Goal: Task Accomplishment & Management: Manage account settings

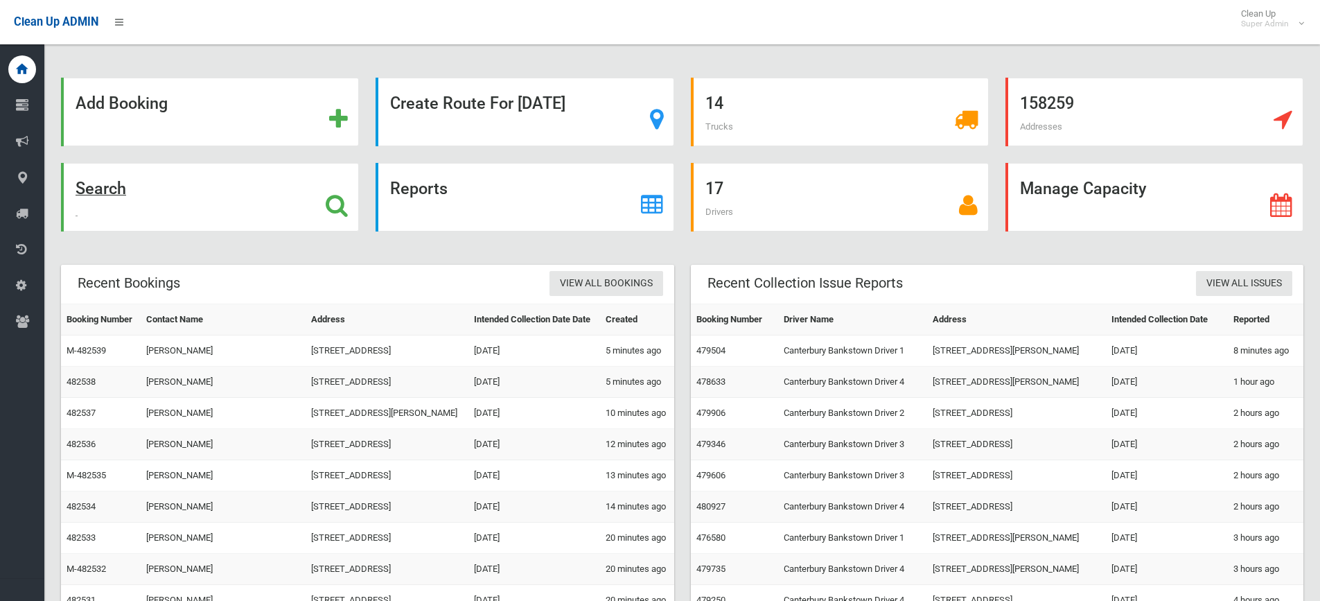
click at [341, 202] on icon at bounding box center [337, 205] width 22 height 24
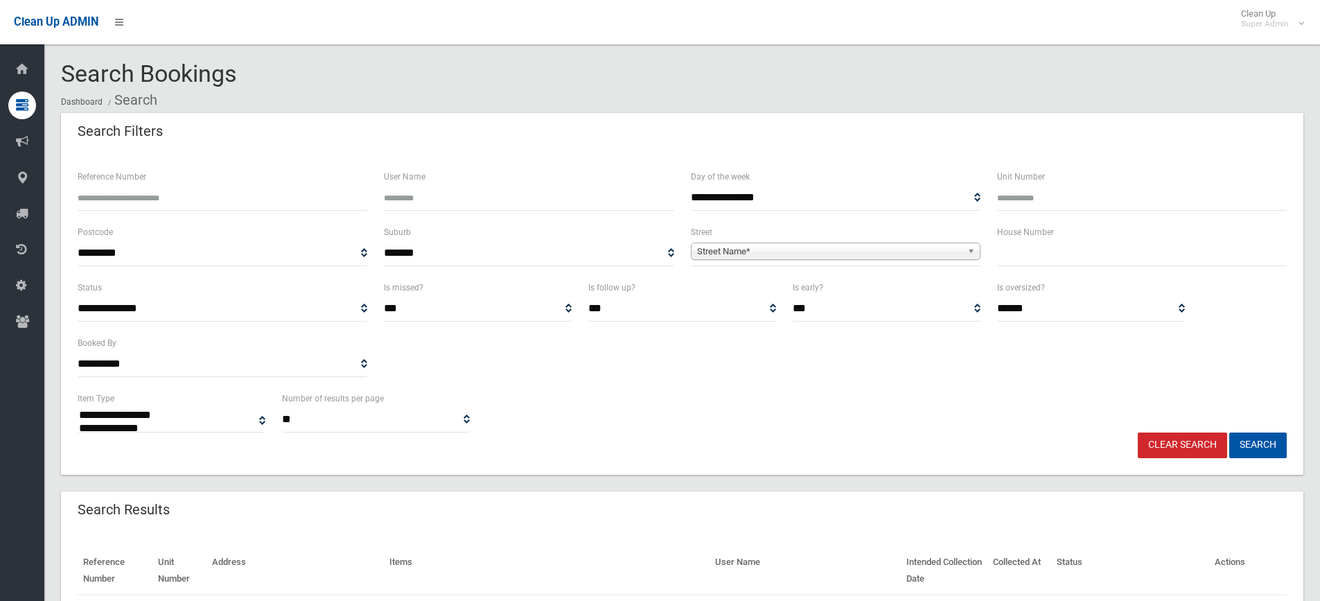
select select
click at [206, 196] on input "Reference Number" at bounding box center [223, 198] width 290 height 26
type input "******"
click at [1229, 432] on button "Search" at bounding box center [1258, 445] width 58 height 26
select select
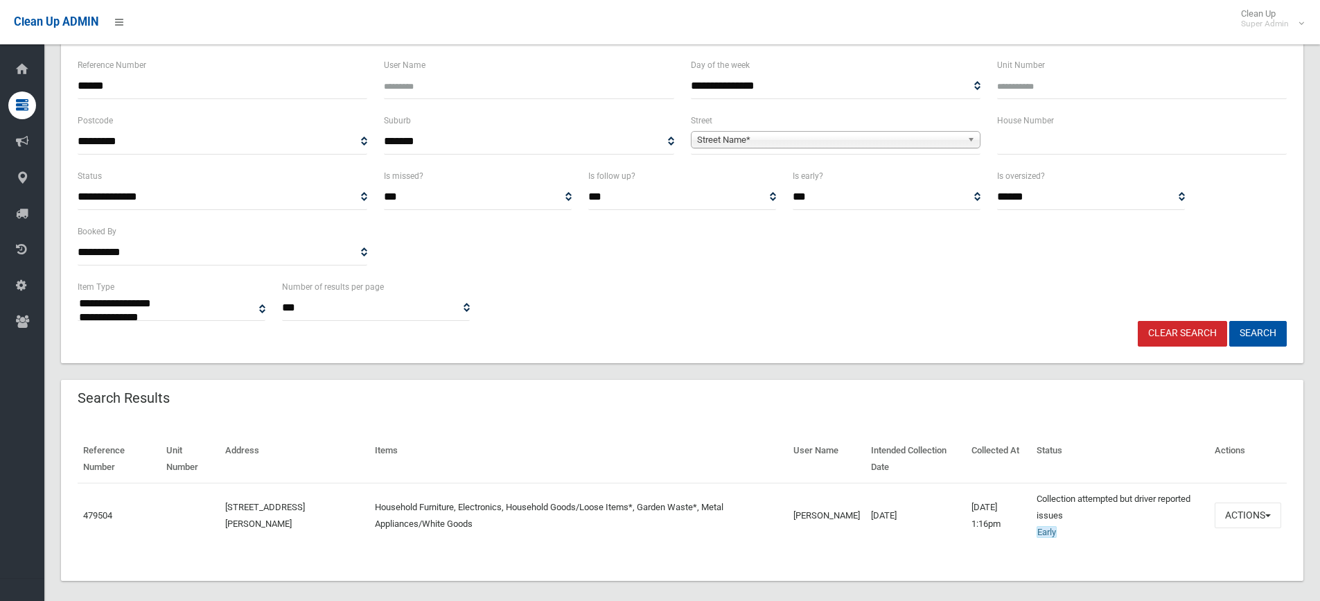
scroll to position [125, 0]
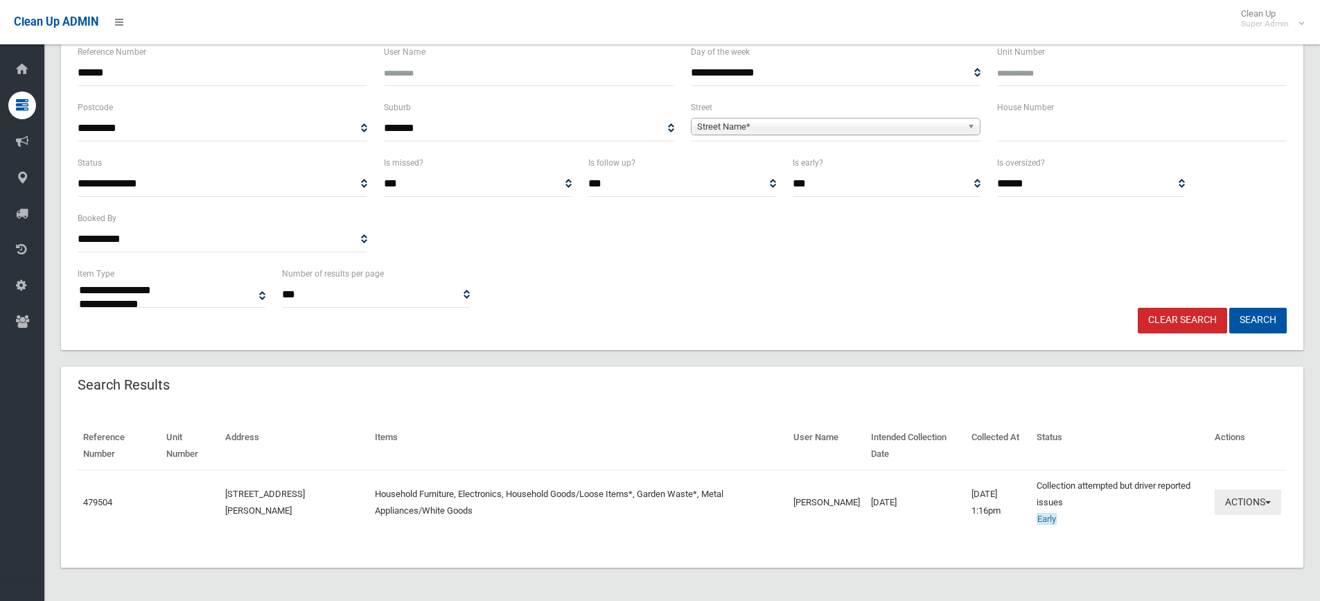
click at [1230, 504] on button "Actions" at bounding box center [1248, 502] width 67 height 26
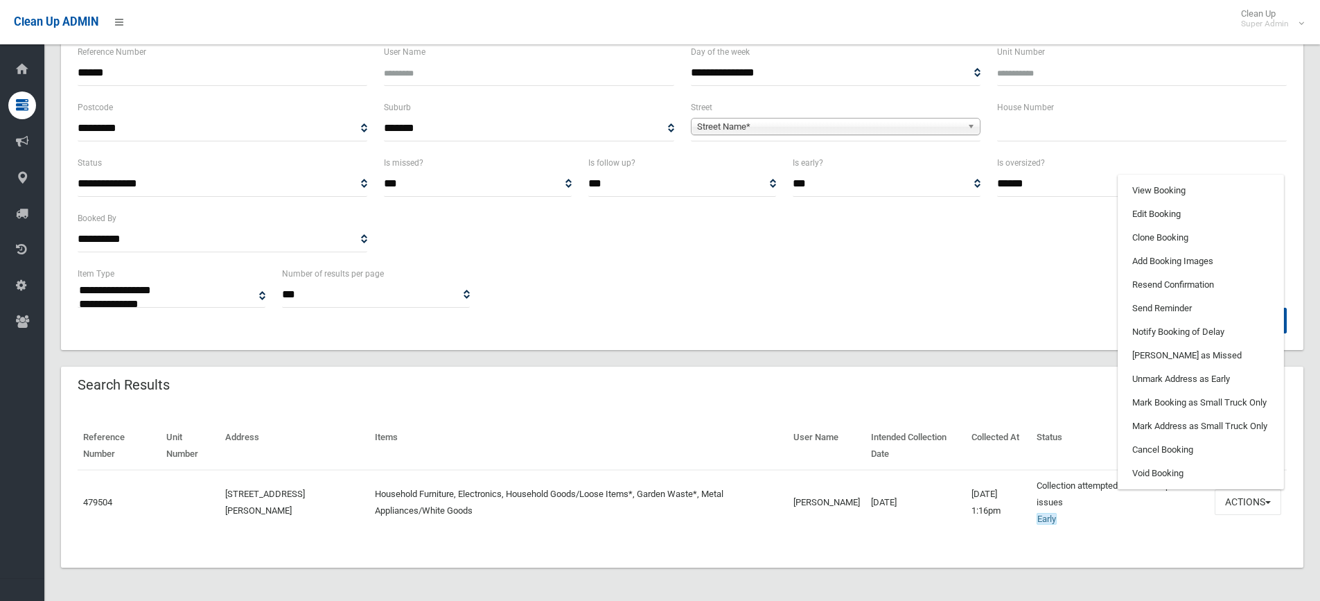
drag, startPoint x: 1157, startPoint y: 175, endPoint x: 1160, endPoint y: 186, distance: 11.6
click at [1158, 180] on ul "View Booking Edit Booking Clone Booking Add Booking Images Resend Confirmation …" at bounding box center [1201, 332] width 166 height 315
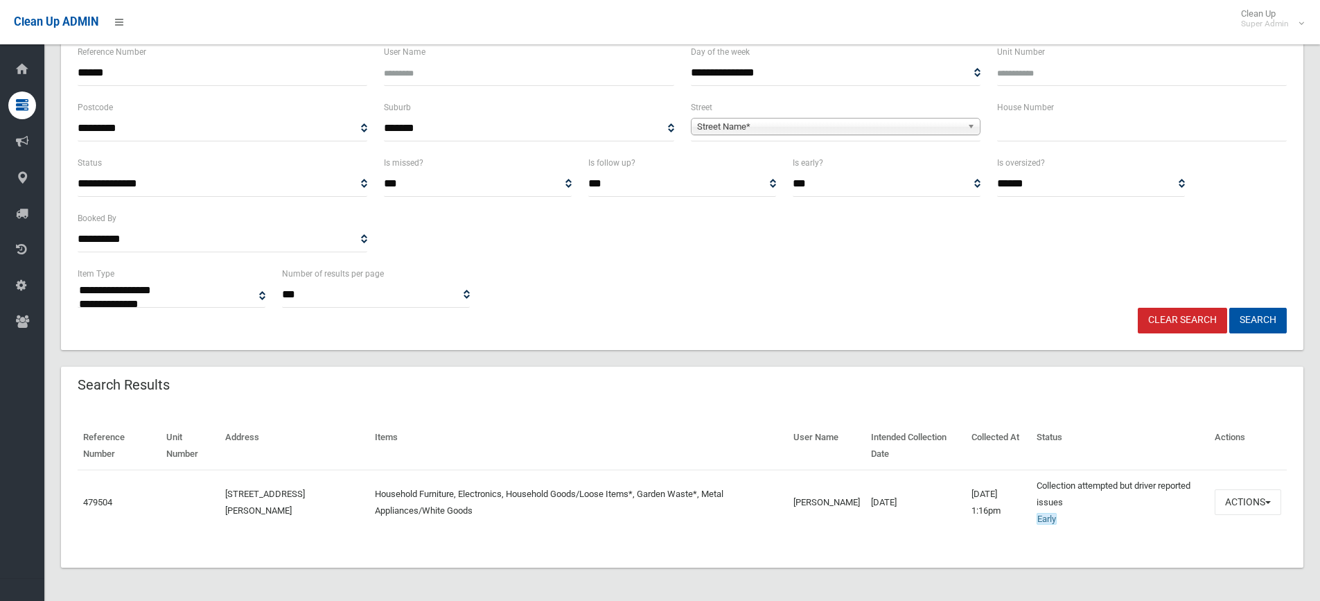
click at [1160, 186] on select "**********" at bounding box center [1091, 184] width 188 height 26
drag, startPoint x: 998, startPoint y: 296, endPoint x: 1009, endPoint y: 306, distance: 15.3
click at [998, 296] on div "**********" at bounding box center [682, 286] width 1226 height 42
click at [1243, 501] on button "Actions" at bounding box center [1248, 502] width 67 height 26
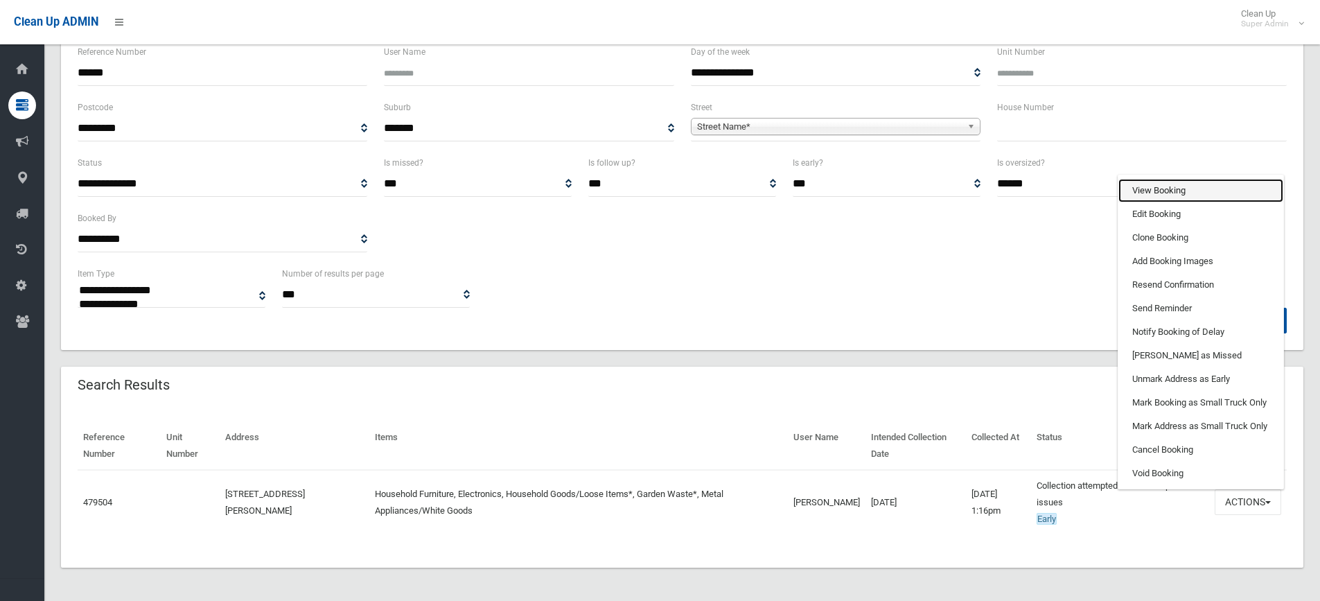
click at [1139, 188] on link "View Booking" at bounding box center [1200, 191] width 165 height 24
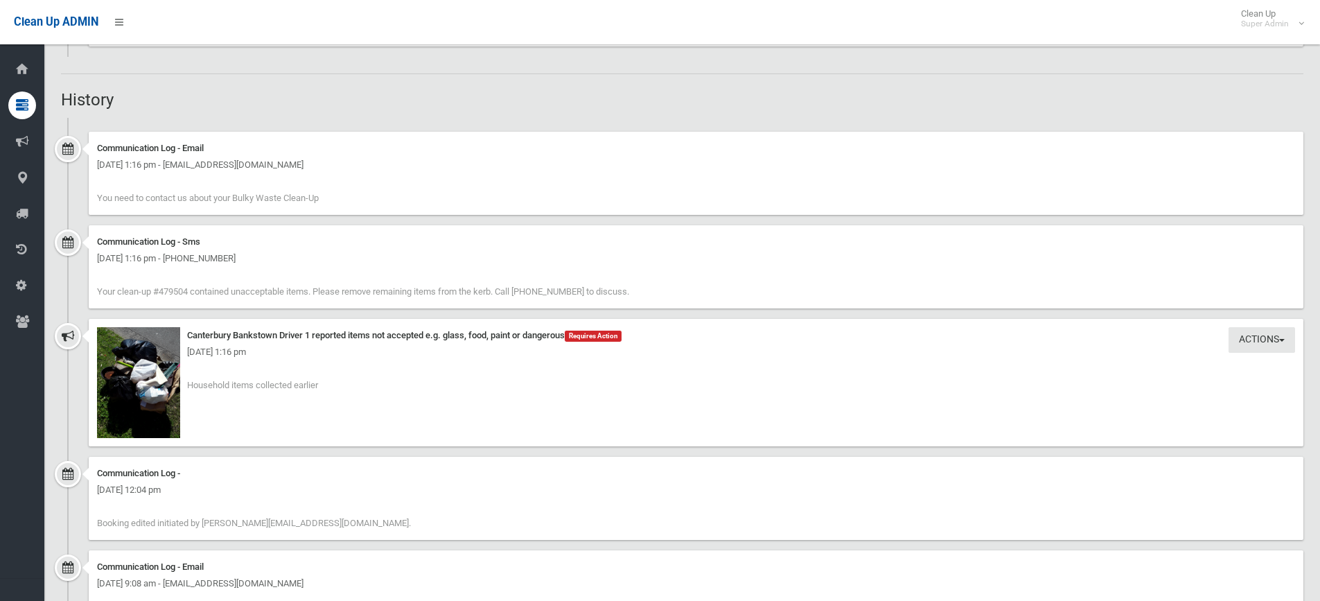
scroll to position [1178, 0]
click at [157, 367] on img at bounding box center [138, 378] width 83 height 111
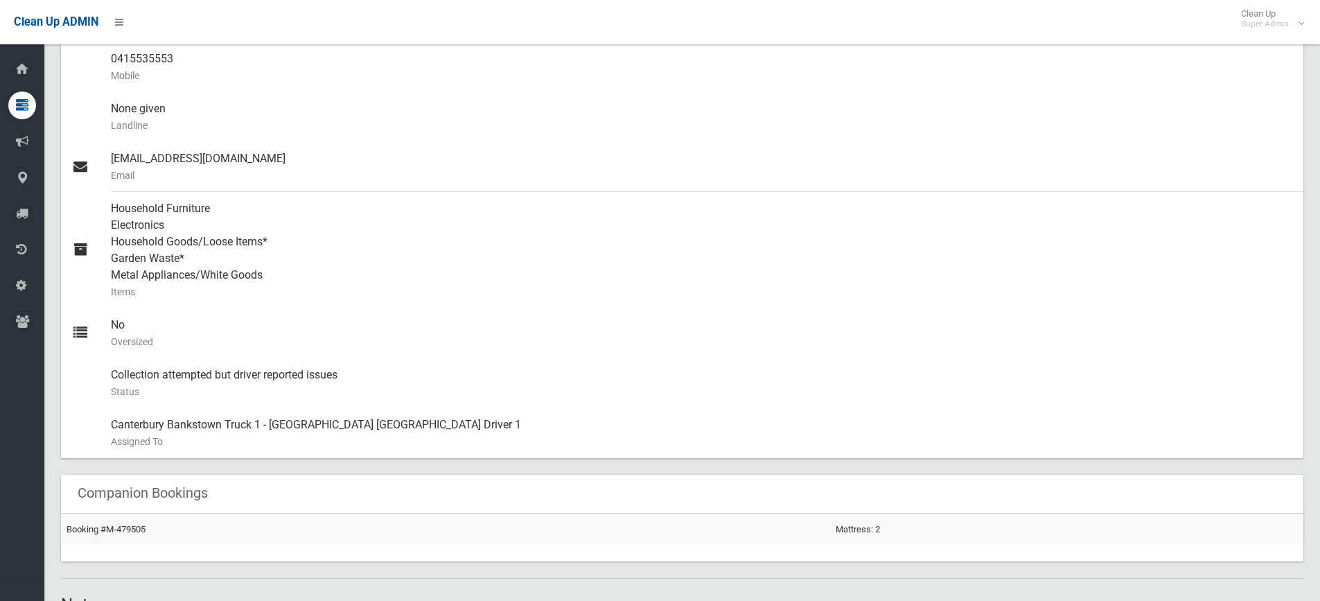
scroll to position [901, 0]
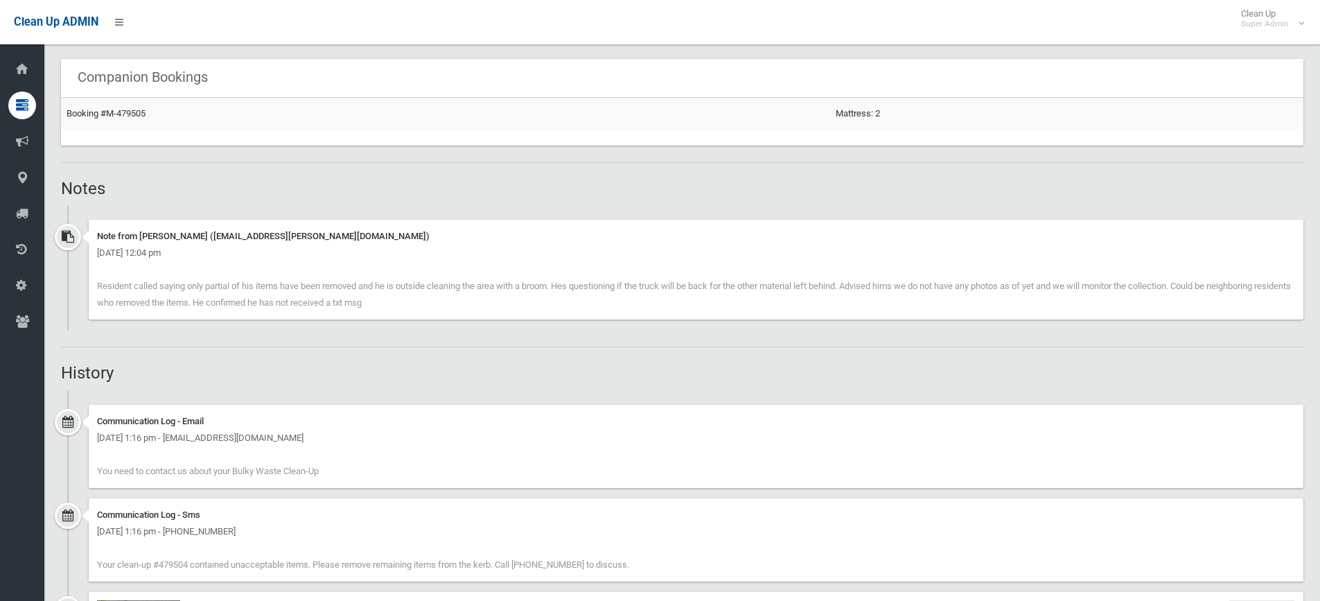
click at [107, 191] on h2 "Notes" at bounding box center [682, 188] width 1242 height 18
drag, startPoint x: 105, startPoint y: 187, endPoint x: 64, endPoint y: 178, distance: 42.5
click at [64, 179] on h2 "Notes" at bounding box center [682, 188] width 1242 height 18
click at [86, 188] on h2 "Notes" at bounding box center [682, 188] width 1242 height 18
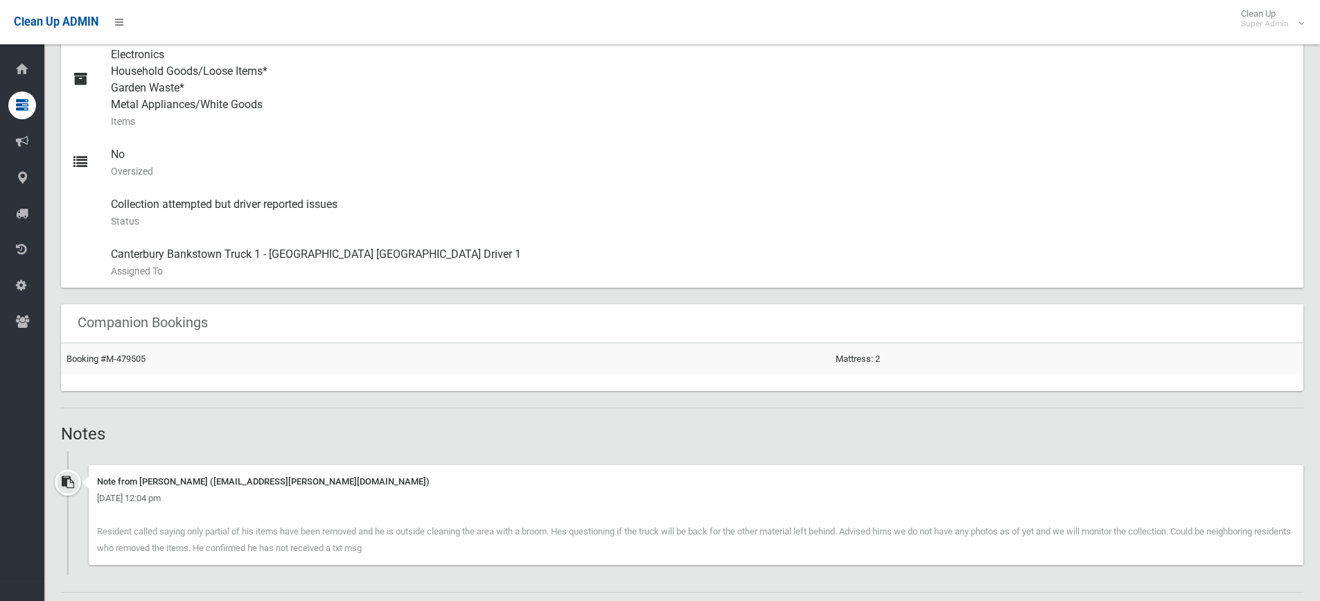
scroll to position [624, 0]
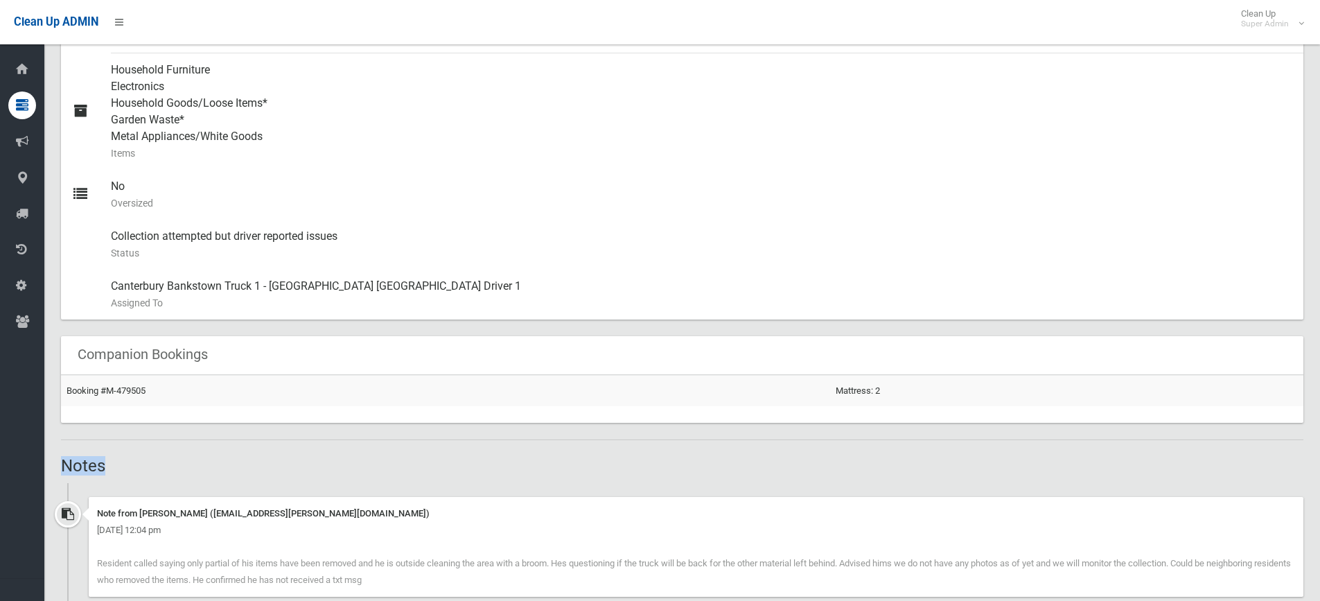
drag, startPoint x: 60, startPoint y: 459, endPoint x: 131, endPoint y: 464, distance: 71.5
click at [131, 464] on section "Booking No. 479504 Created 16/08/2025 Dashboard Bookings #479504 Booking Detail…" at bounding box center [681, 468] width 1275 height 2062
click at [131, 463] on h2 "Notes" at bounding box center [682, 466] width 1242 height 18
click at [596, 224] on div "Collection attempted but driver reported issues Status This booking was complet…" at bounding box center [701, 245] width 1181 height 50
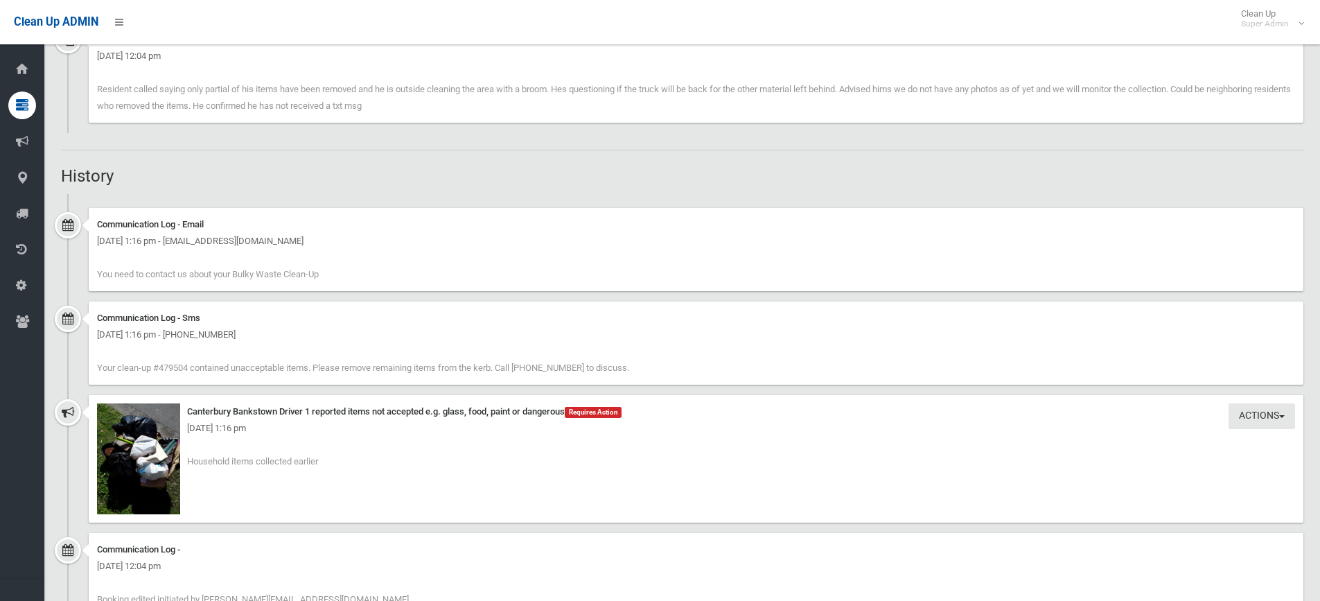
scroll to position [1178, 0]
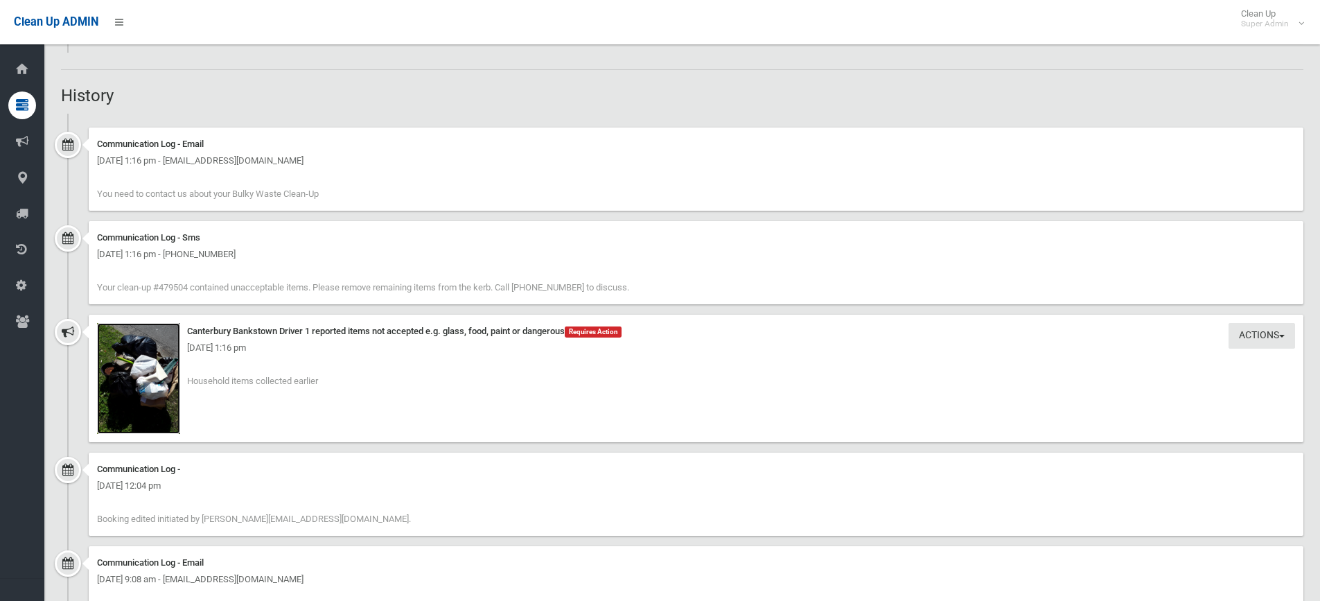
click at [152, 381] on img at bounding box center [138, 378] width 83 height 111
click at [477, 42] on div "Clean Up ADMIN Clean Up Super Admin Logout" at bounding box center [660, 22] width 1320 height 44
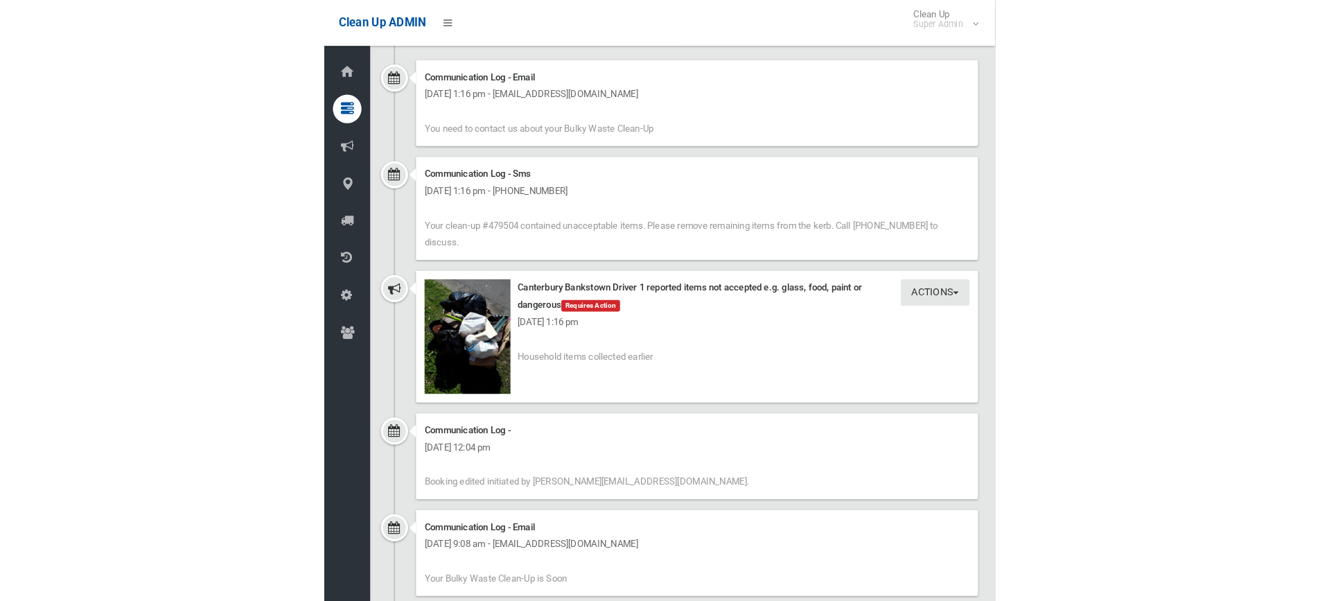
scroll to position [1247, 0]
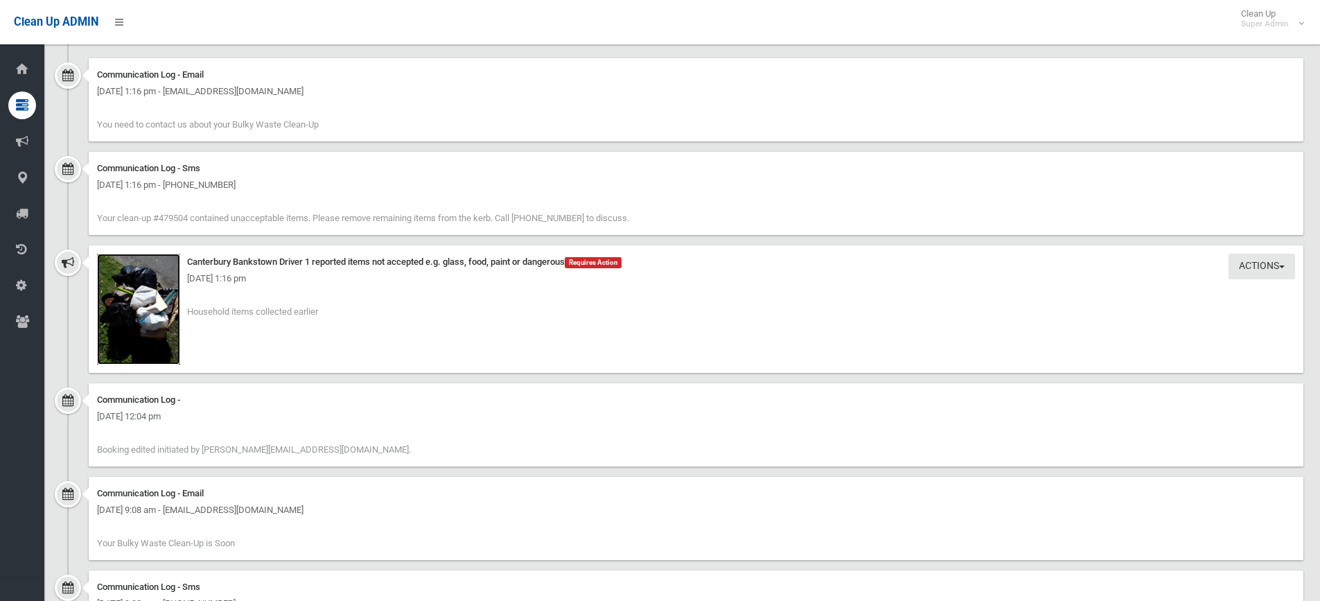
click at [160, 303] on img at bounding box center [138, 309] width 83 height 111
click at [134, 313] on img at bounding box center [138, 311] width 83 height 111
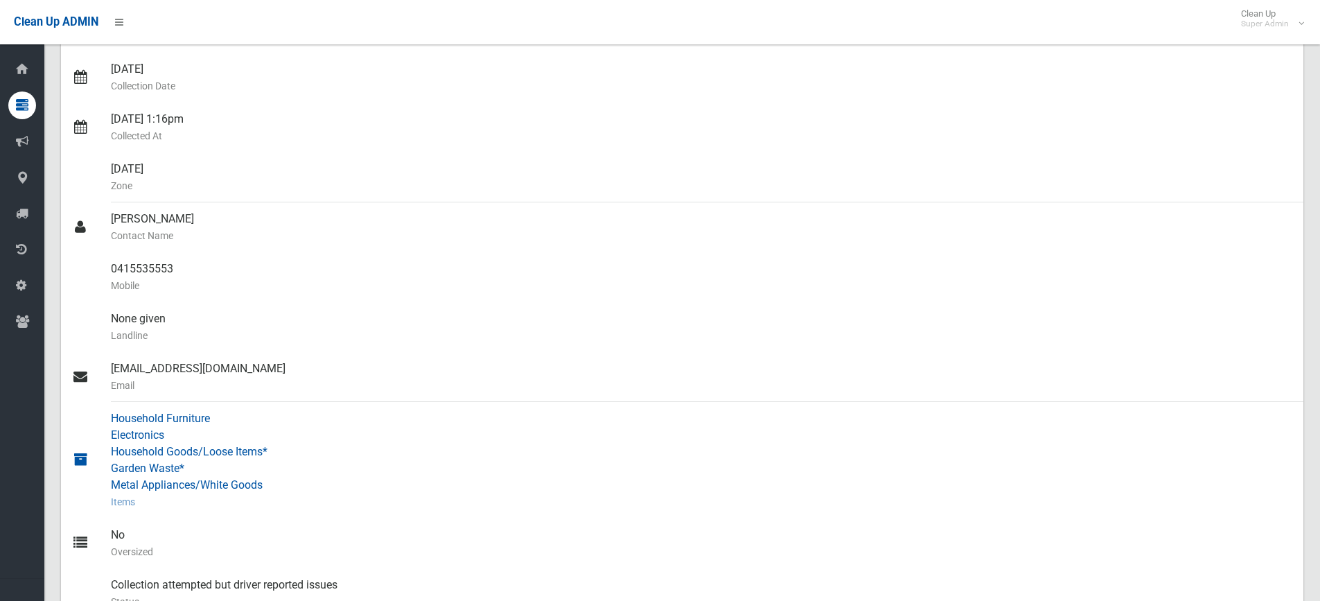
scroll to position [0, 0]
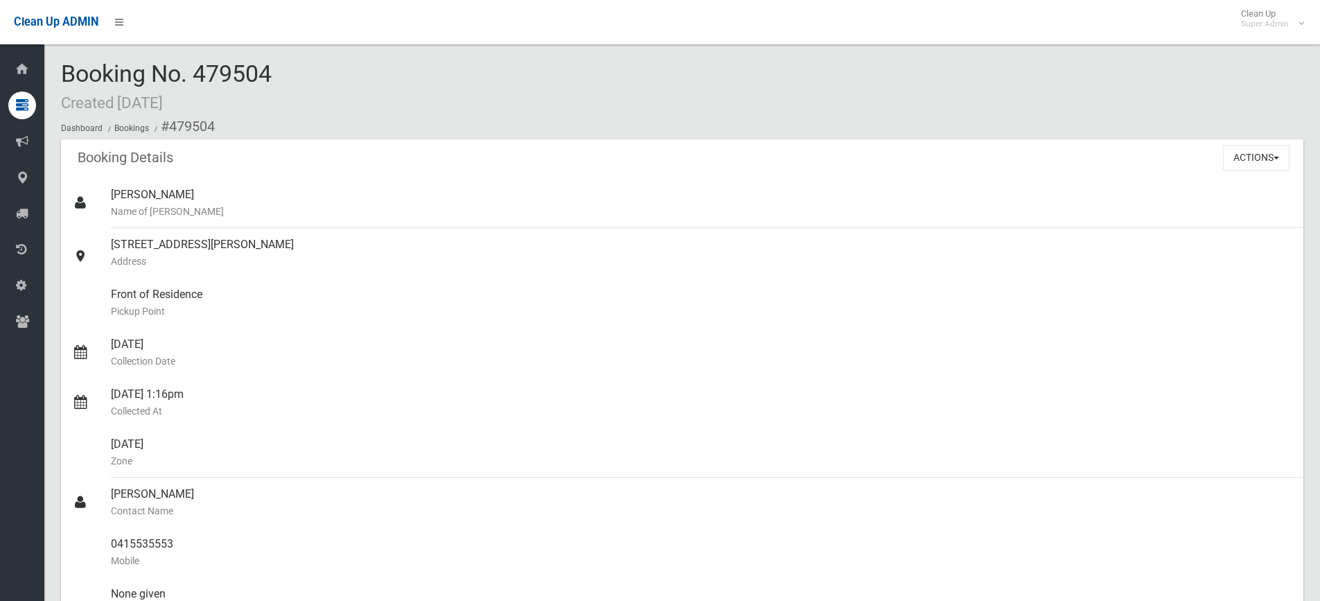
click at [285, 73] on div "Booking No. 479504 Created 16/08/2025 Dashboard Bookings #479504" at bounding box center [682, 100] width 1242 height 78
click at [387, 90] on div "Booking No. 479504 Created 16/08/2025 Dashboard Bookings #479504" at bounding box center [682, 100] width 1242 height 78
click at [283, 68] on div "Booking No. 479504 Created 16/08/2025 Dashboard Bookings #479504" at bounding box center [682, 100] width 1242 height 78
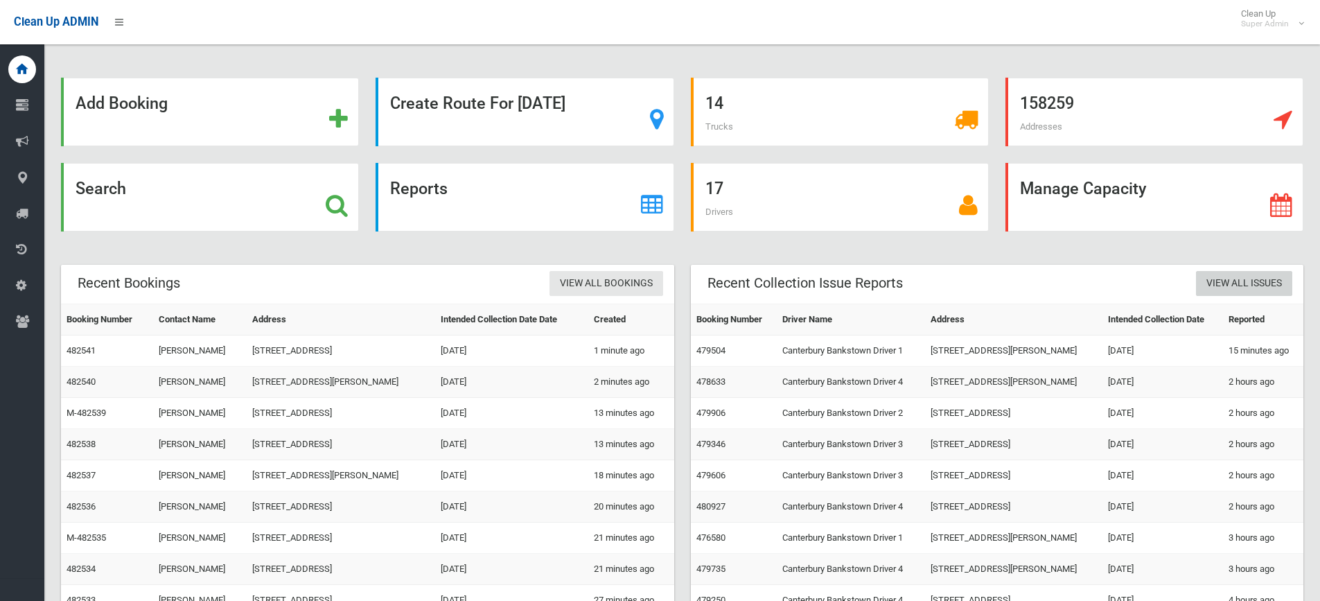
click at [1223, 278] on link "View All Issues" at bounding box center [1244, 284] width 96 height 26
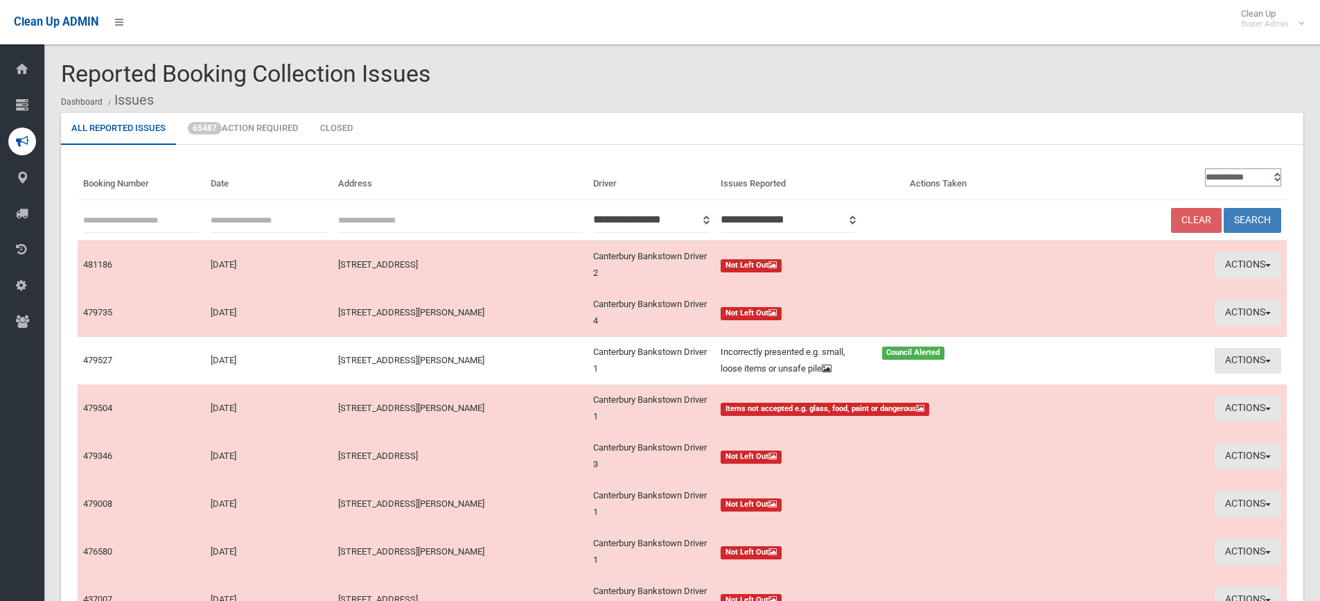
type input "**********"
click at [244, 222] on input "text" at bounding box center [269, 220] width 116 height 26
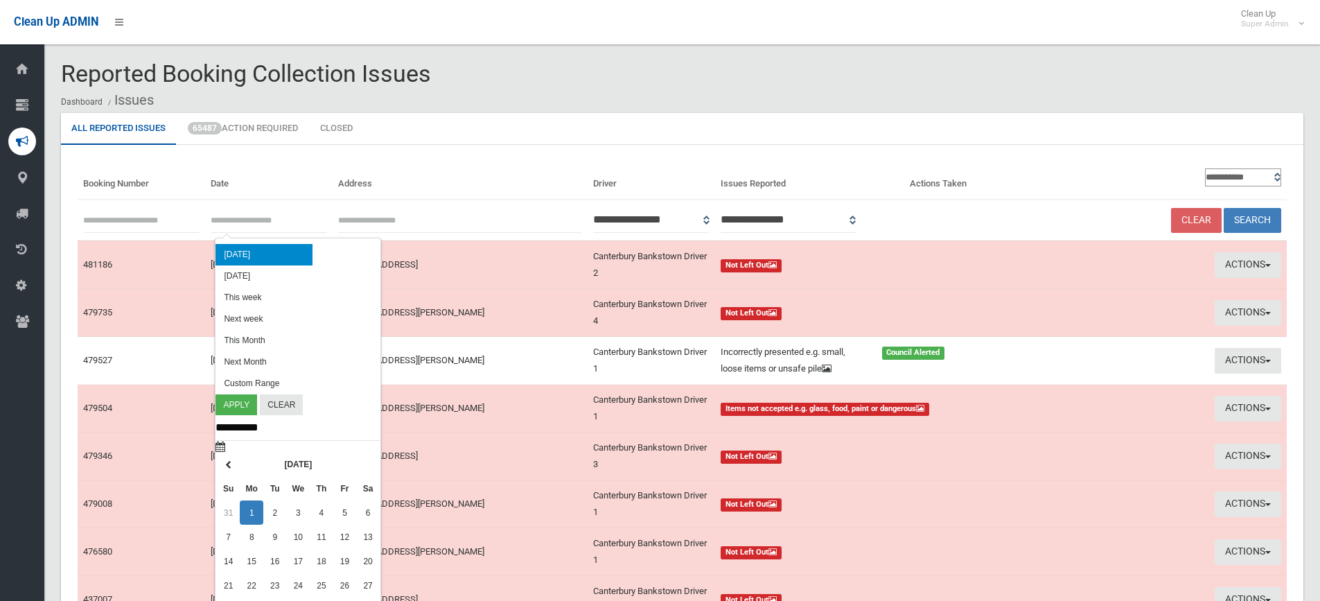
click at [239, 250] on li "[DATE]" at bounding box center [263, 254] width 97 height 21
type input "**********"
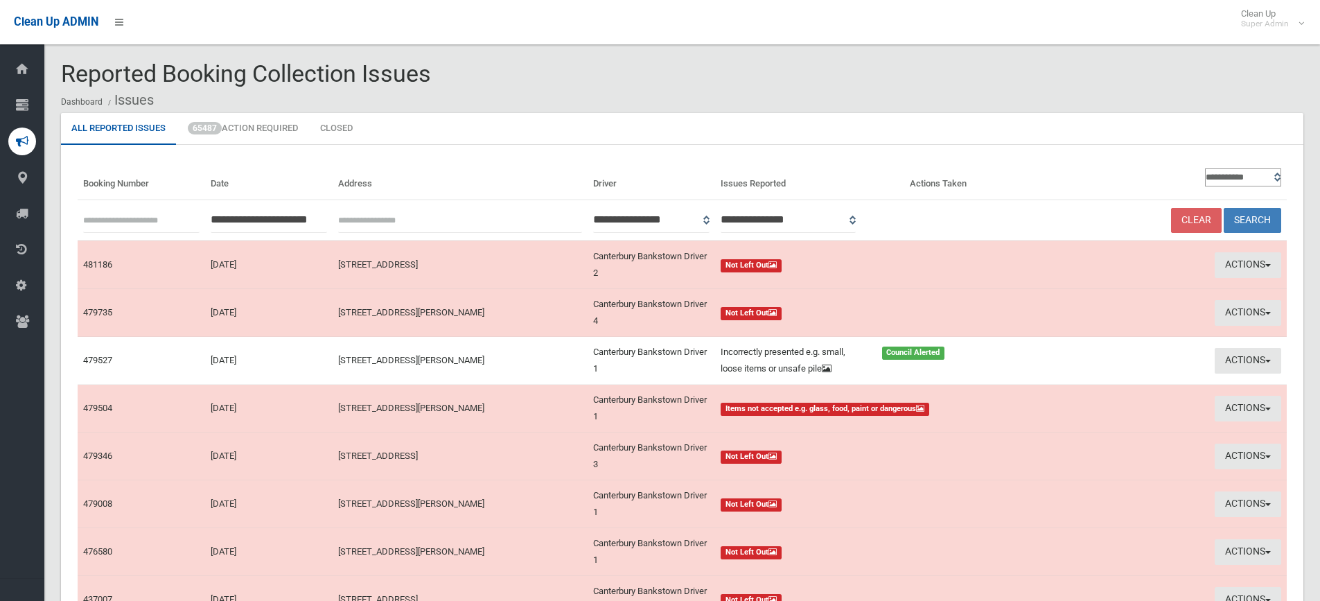
click at [1257, 175] on select "**********" at bounding box center [1243, 177] width 76 height 18
select select "**"
click at [1205, 168] on select "**********" at bounding box center [1243, 177] width 76 height 18
click at [1255, 217] on button "Search" at bounding box center [1253, 221] width 58 height 26
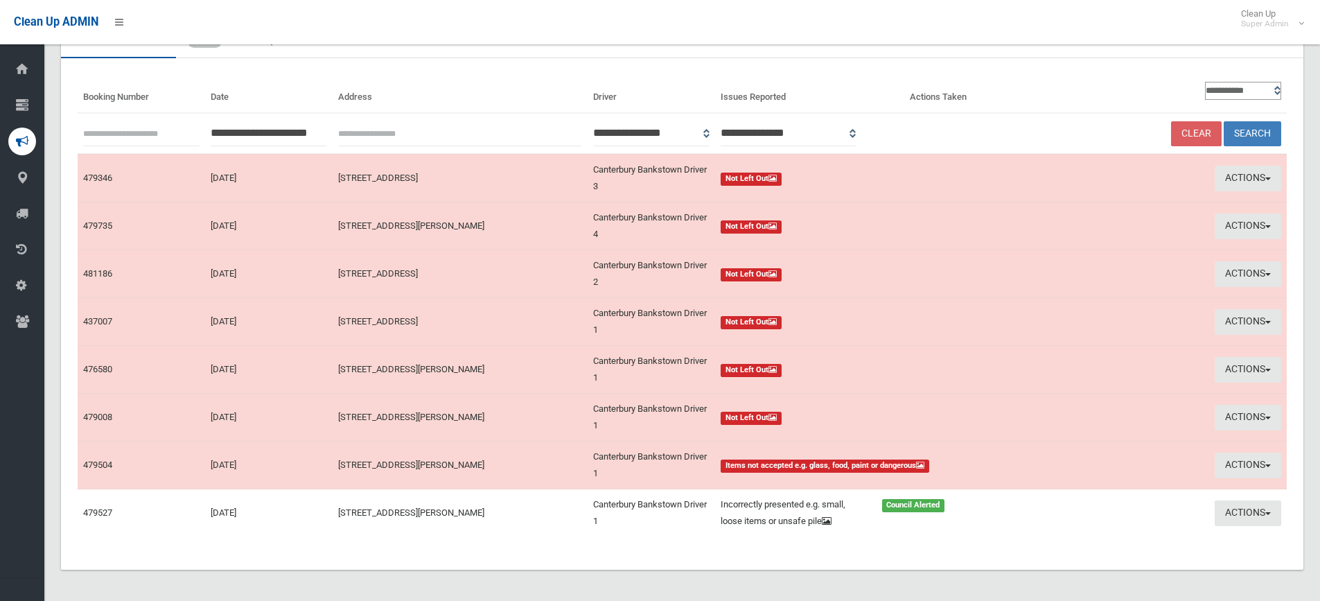
scroll to position [89, 0]
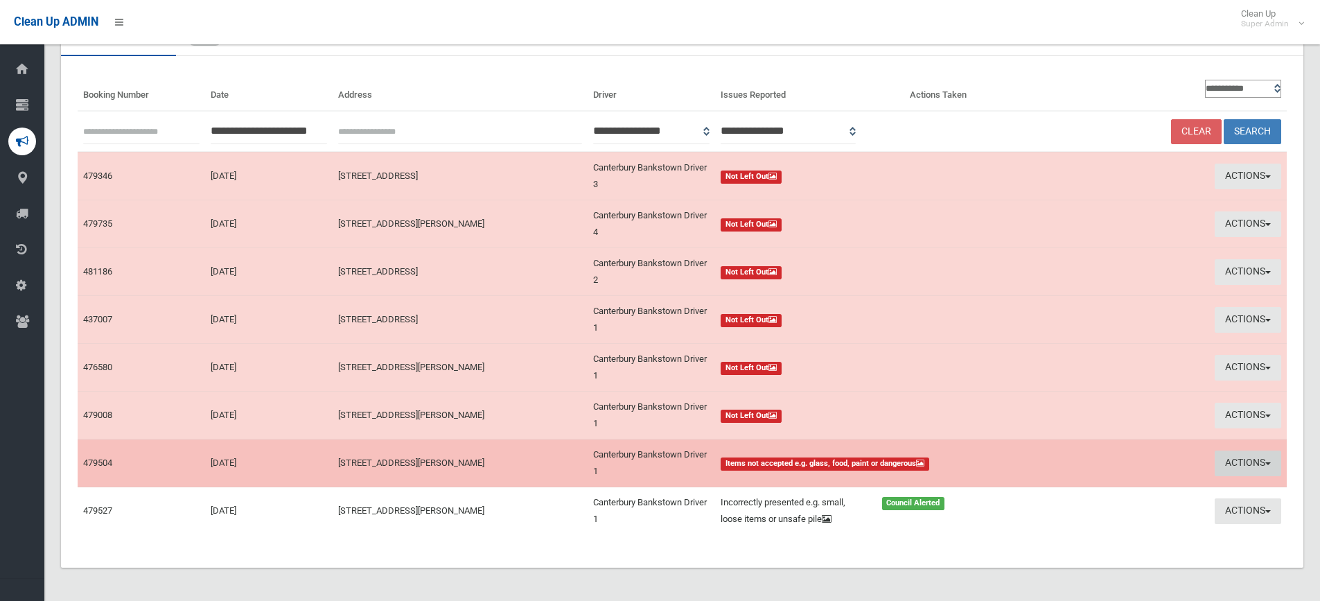
click at [1227, 457] on button "Actions" at bounding box center [1248, 463] width 67 height 26
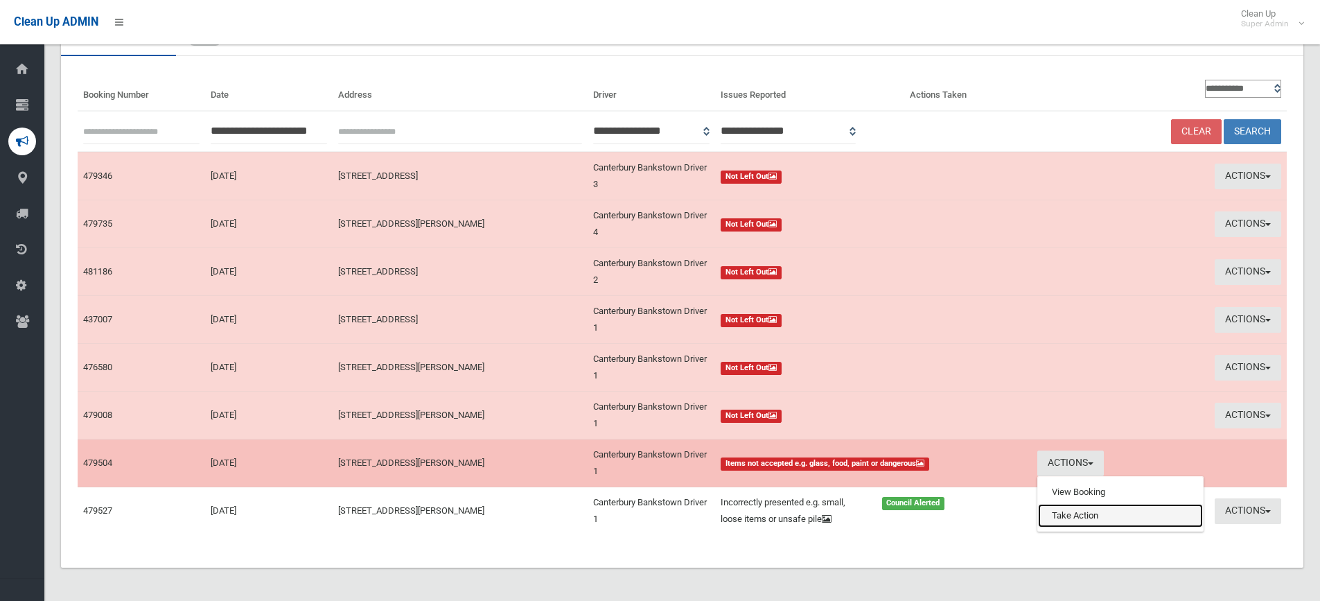
click at [1082, 513] on link "Take Action" at bounding box center [1120, 516] width 165 height 24
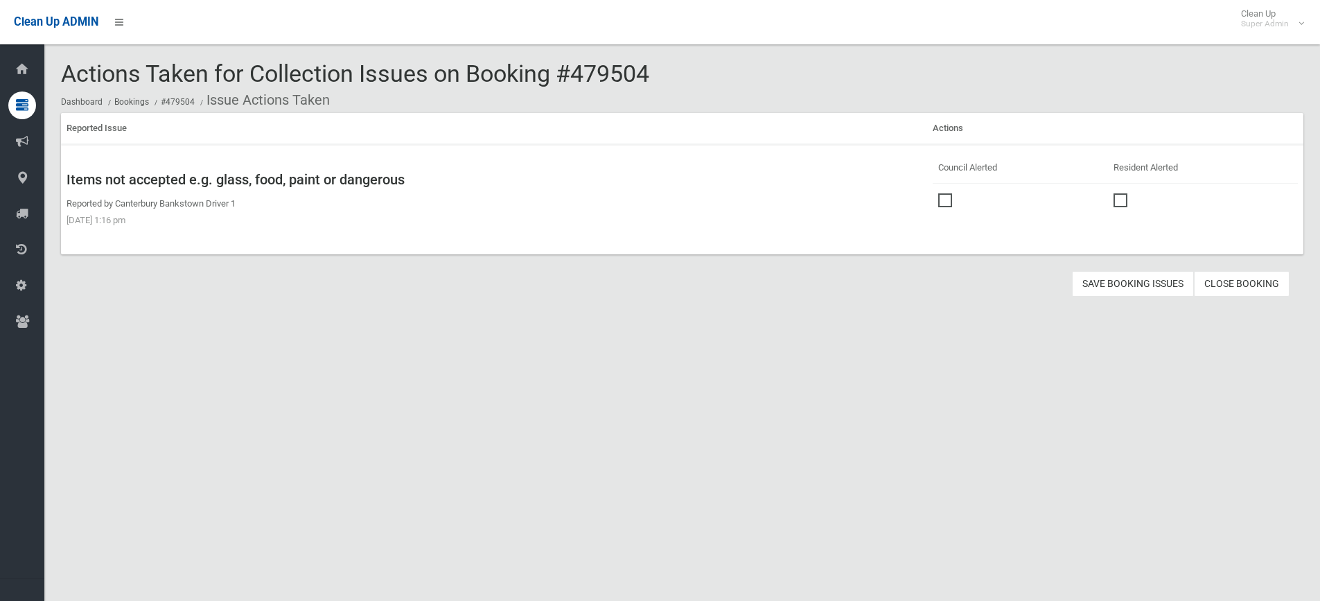
click at [938, 193] on span at bounding box center [948, 193] width 21 height 0
click at [1152, 277] on button "Save Booking Issues" at bounding box center [1133, 284] width 122 height 26
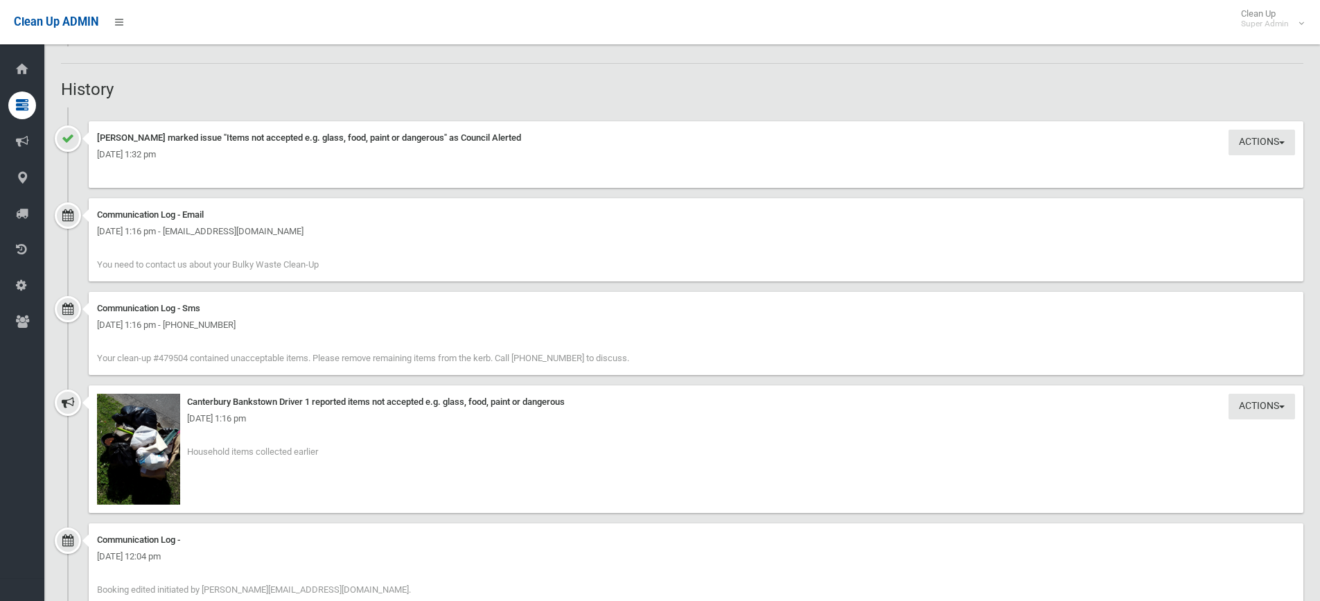
scroll to position [1316, 0]
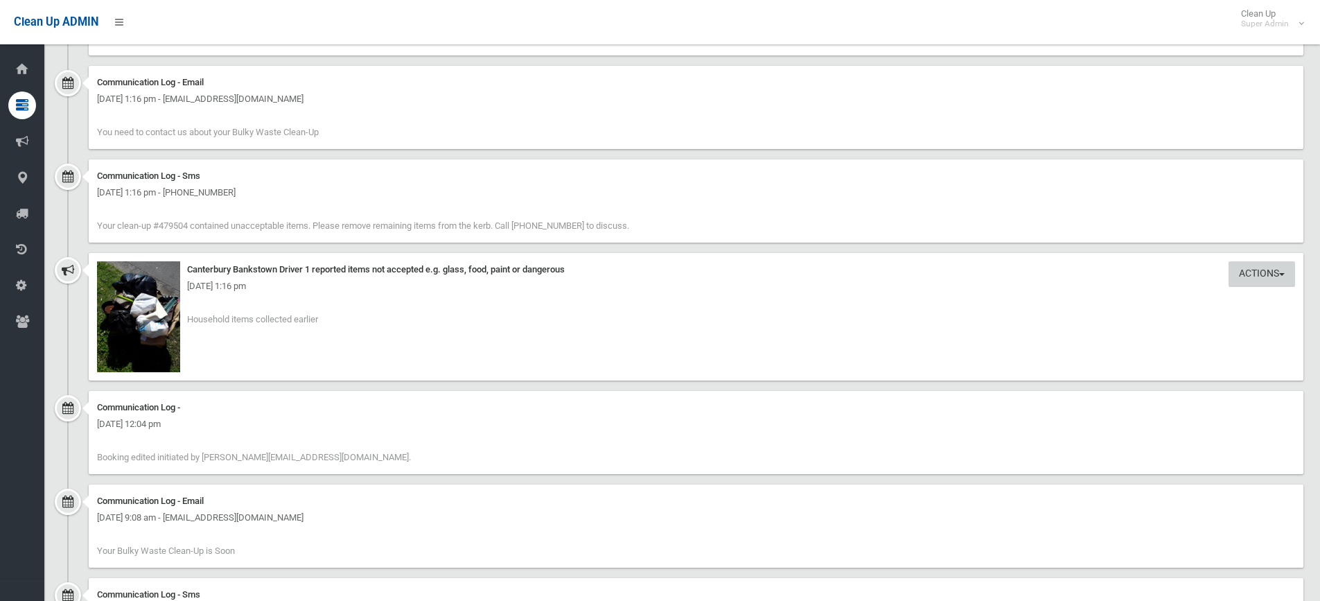
click at [1262, 275] on button "Actions" at bounding box center [1261, 274] width 67 height 26
click at [1172, 297] on link "Take Action" at bounding box center [1214, 303] width 165 height 24
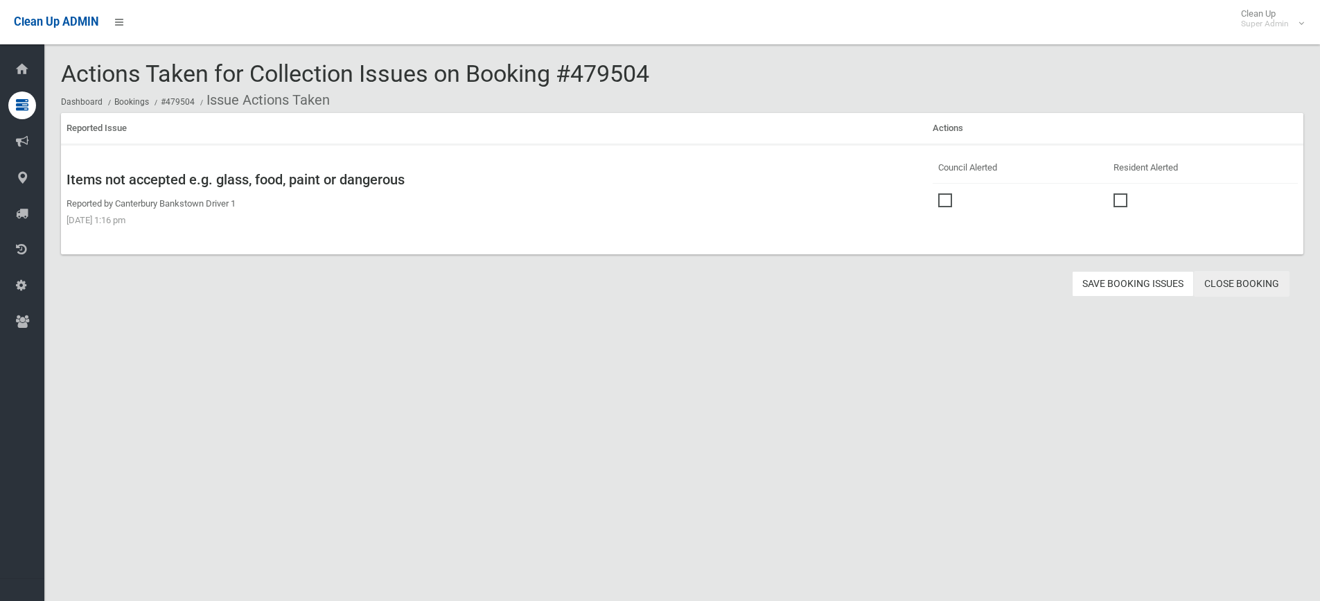
click at [1240, 285] on link "Close Booking" at bounding box center [1242, 284] width 96 height 26
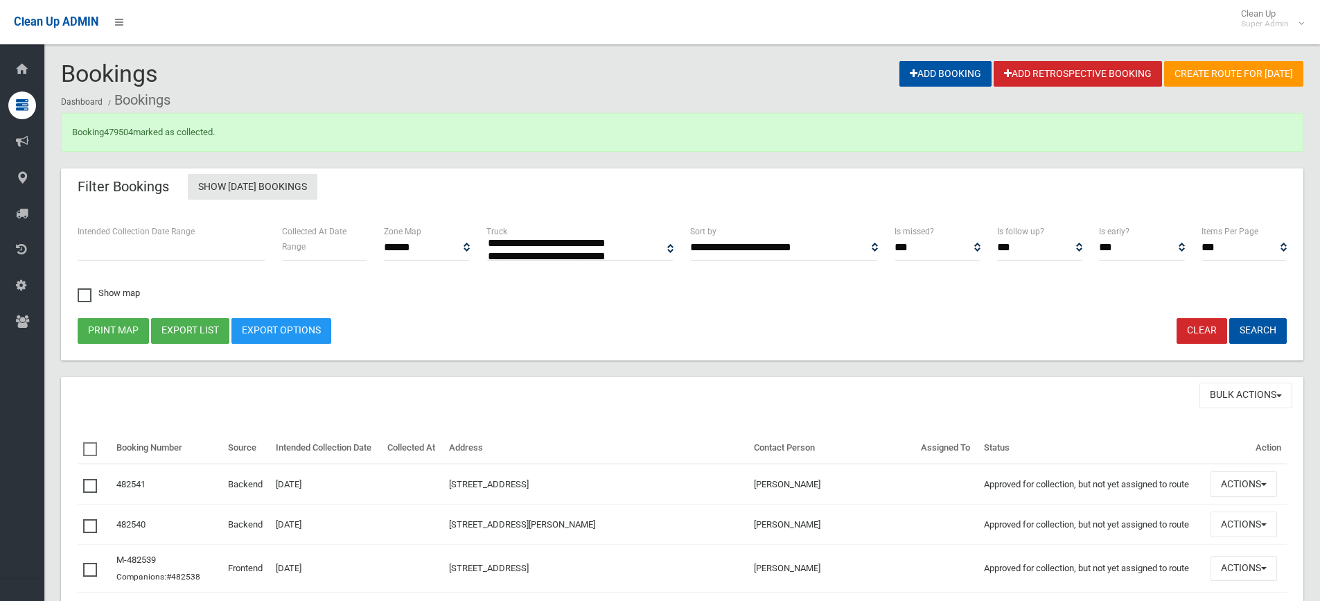
select select
click at [121, 130] on link "479504" at bounding box center [118, 132] width 29 height 10
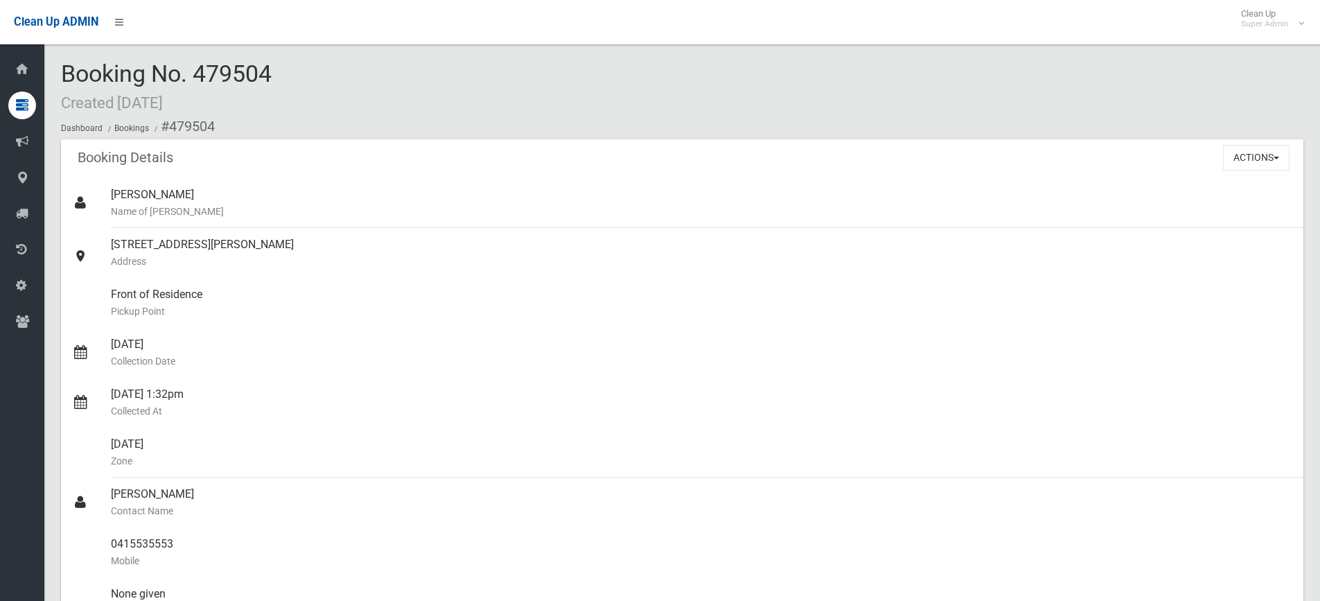
drag, startPoint x: 151, startPoint y: 73, endPoint x: 229, endPoint y: 76, distance: 77.6
click at [324, 71] on div "Booking No. 479504 Created [DATE] Dashboard Bookings #479504" at bounding box center [682, 100] width 1242 height 78
copy span "Booking No. 479504"
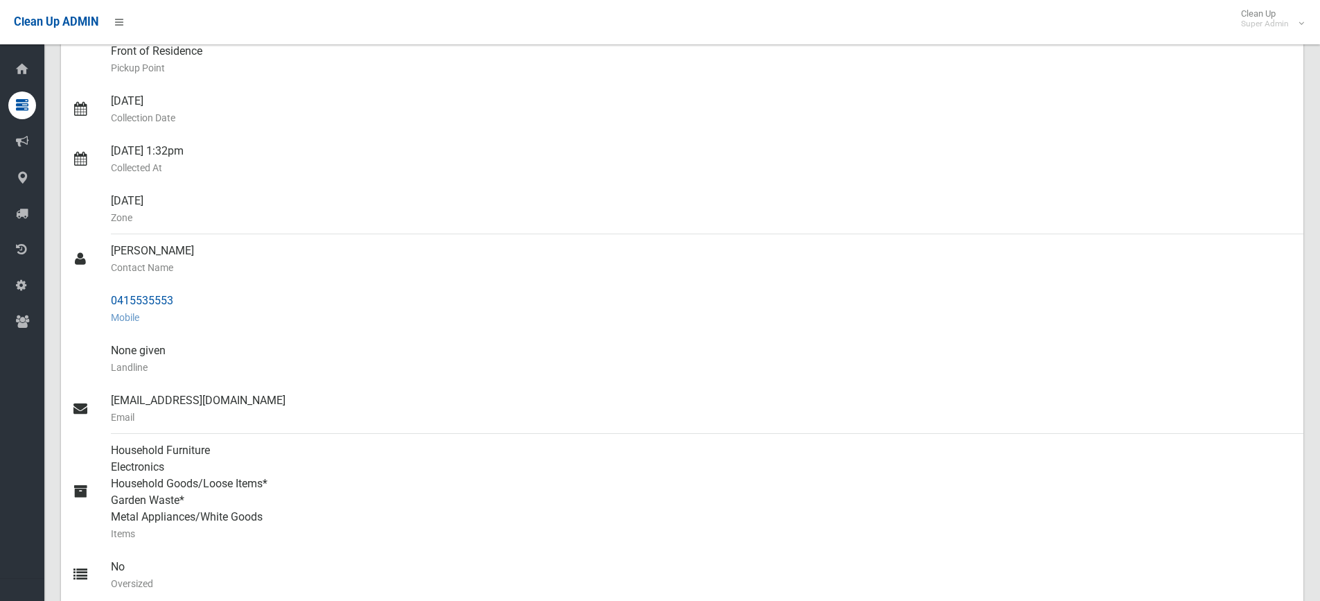
scroll to position [277, 0]
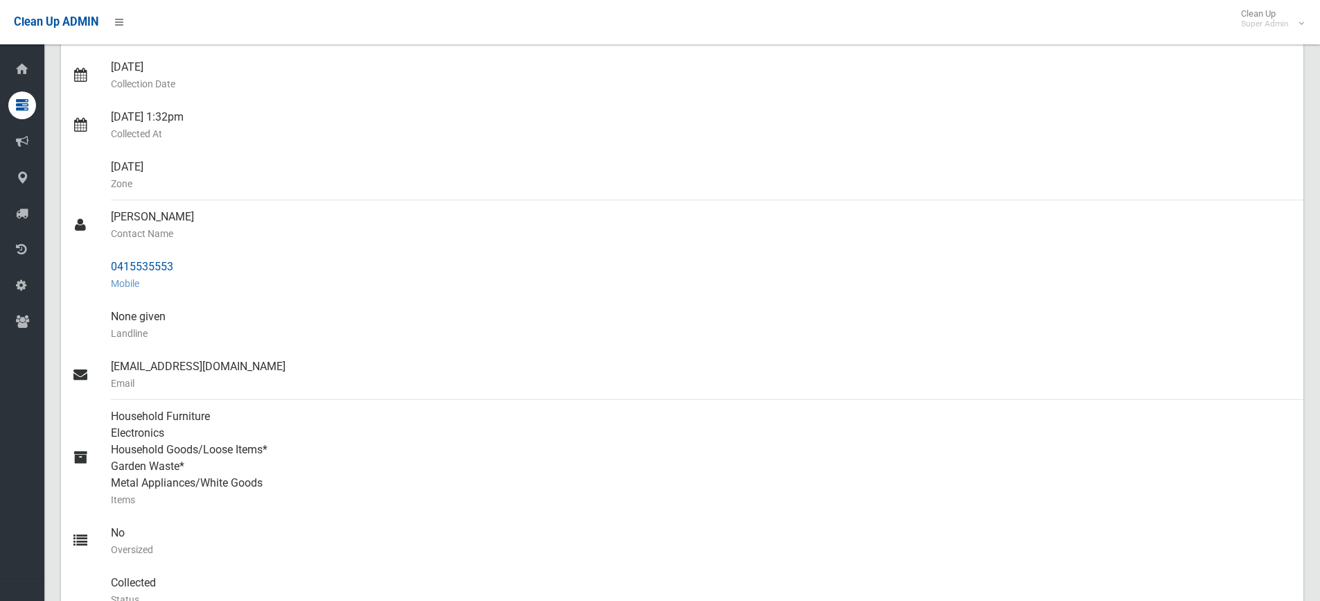
drag, startPoint x: 110, startPoint y: 212, endPoint x: 160, endPoint y: 236, distance: 55.5
click at [186, 270] on ul "Dusjana Rakich Name of Booker 35 Brunker Road, YAGOONA NSW 2199 Address Front o…" at bounding box center [682, 283] width 1242 height 765
copy ul "Hani Masri Contact Name 0415535553"
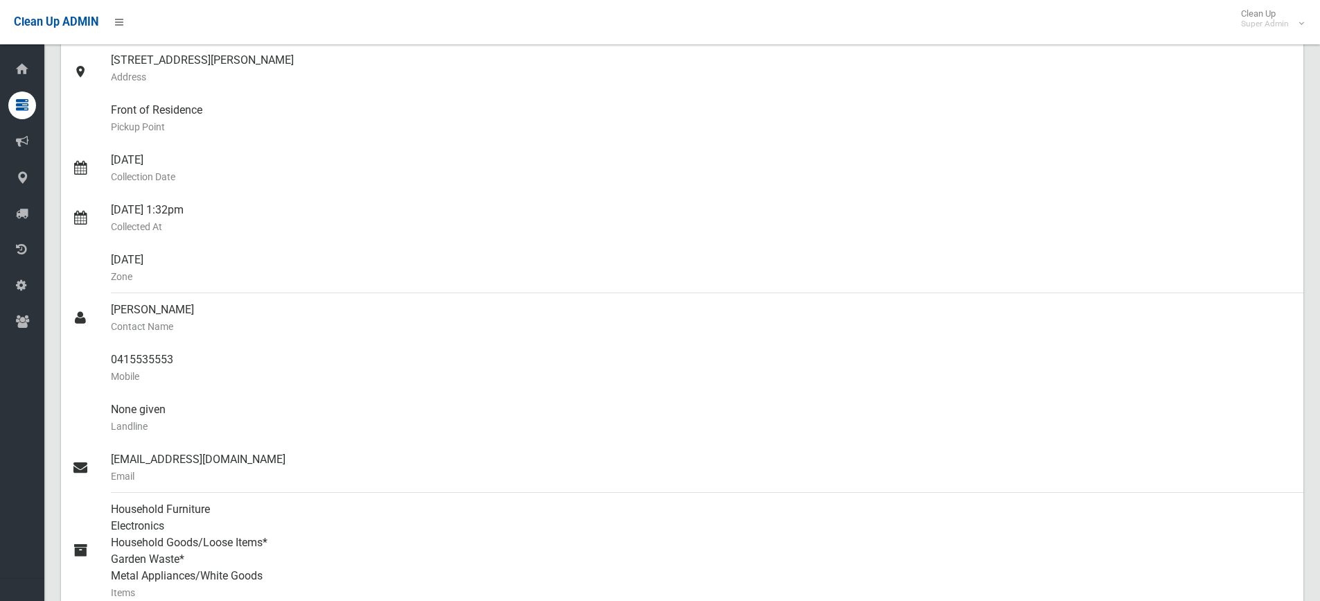
scroll to position [0, 0]
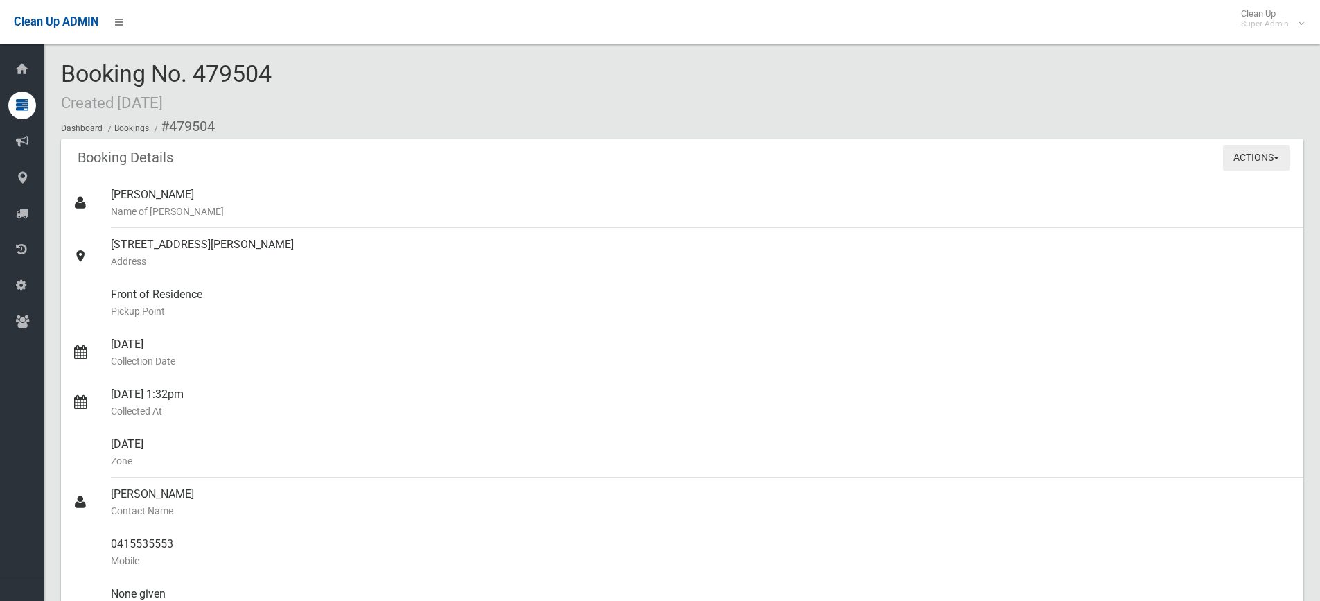
drag, startPoint x: 1253, startPoint y: 155, endPoint x: 1264, endPoint y: 160, distance: 11.5
click at [1253, 155] on button "Actions" at bounding box center [1256, 158] width 67 height 26
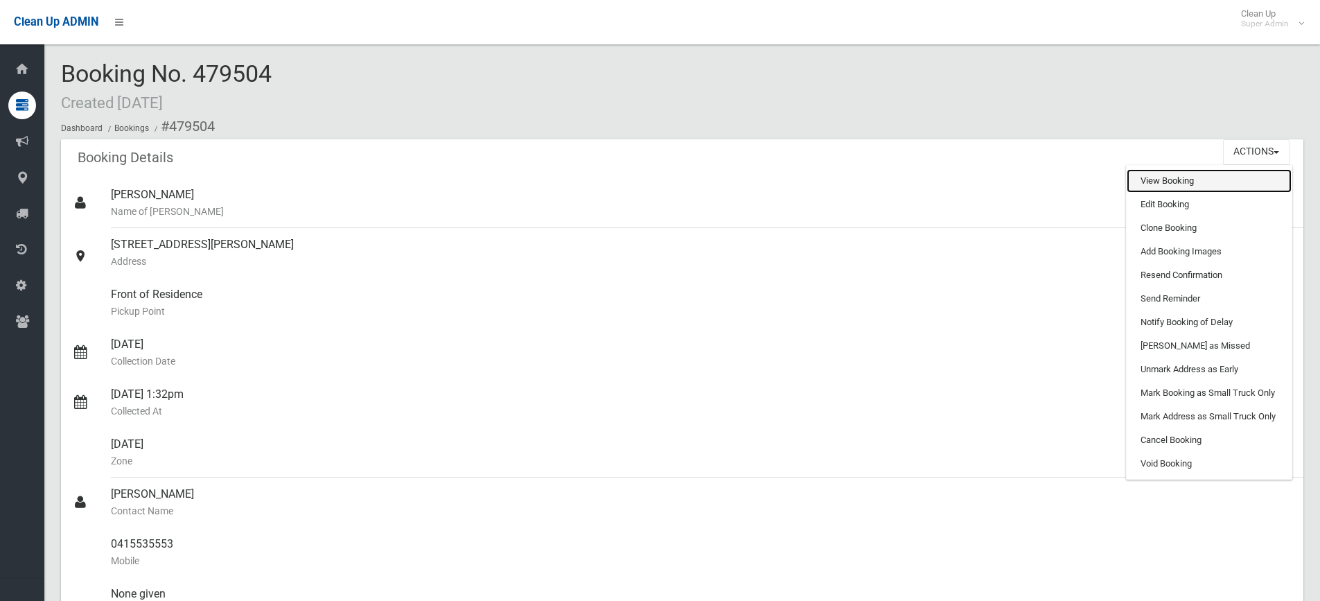
click at [1164, 187] on link "View Booking" at bounding box center [1209, 181] width 165 height 24
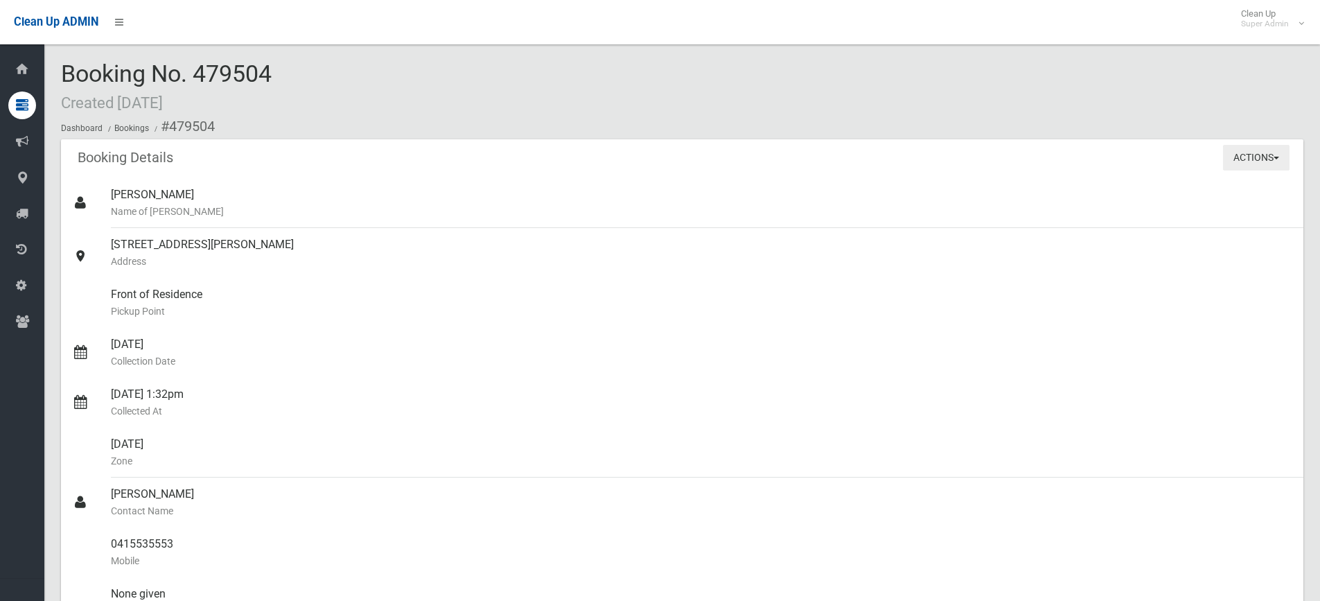
click at [1251, 164] on button "Actions" at bounding box center [1256, 158] width 67 height 26
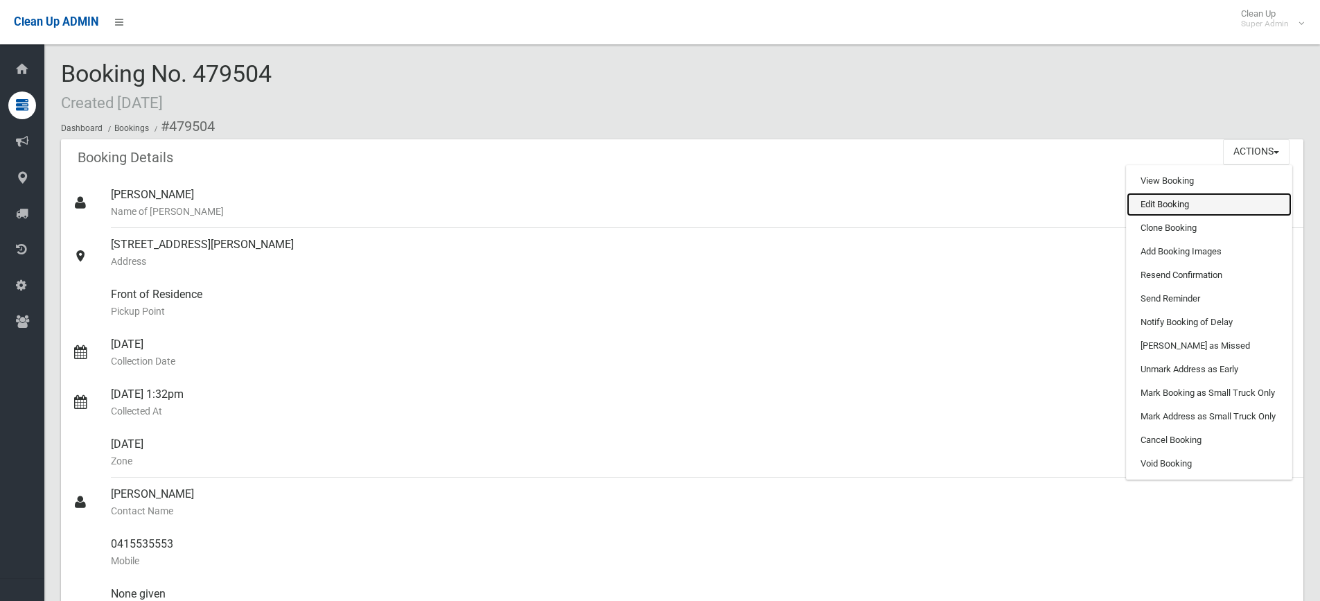
click at [1185, 202] on link "Edit Booking" at bounding box center [1209, 205] width 165 height 24
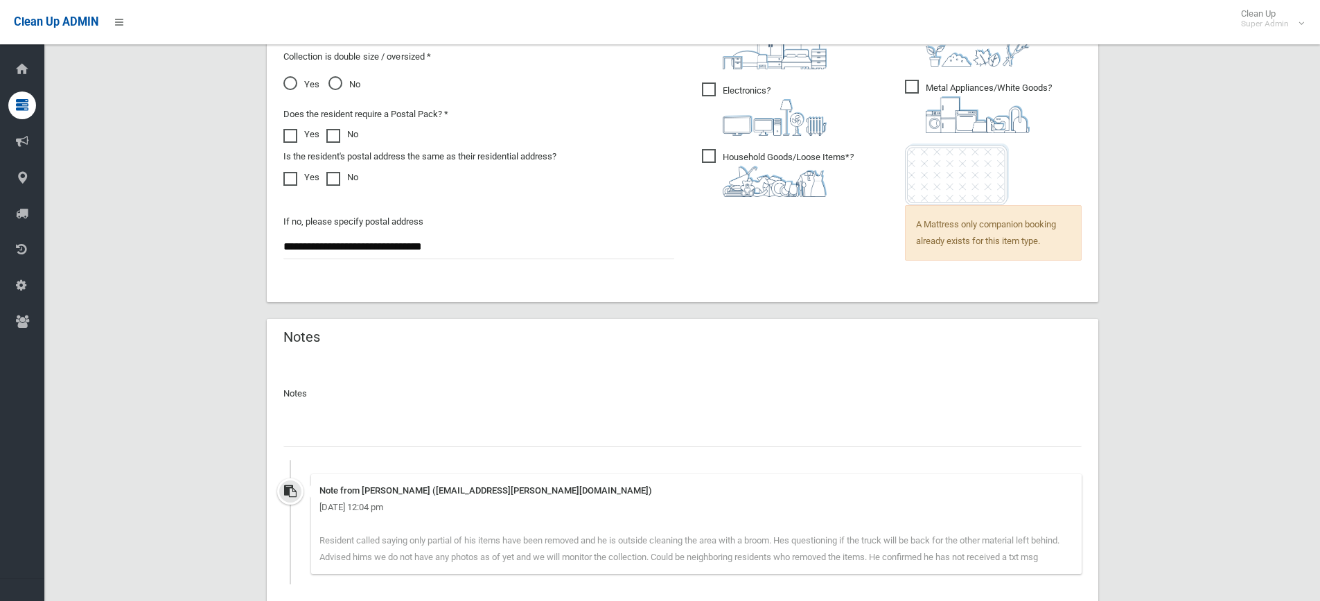
scroll to position [1148, 0]
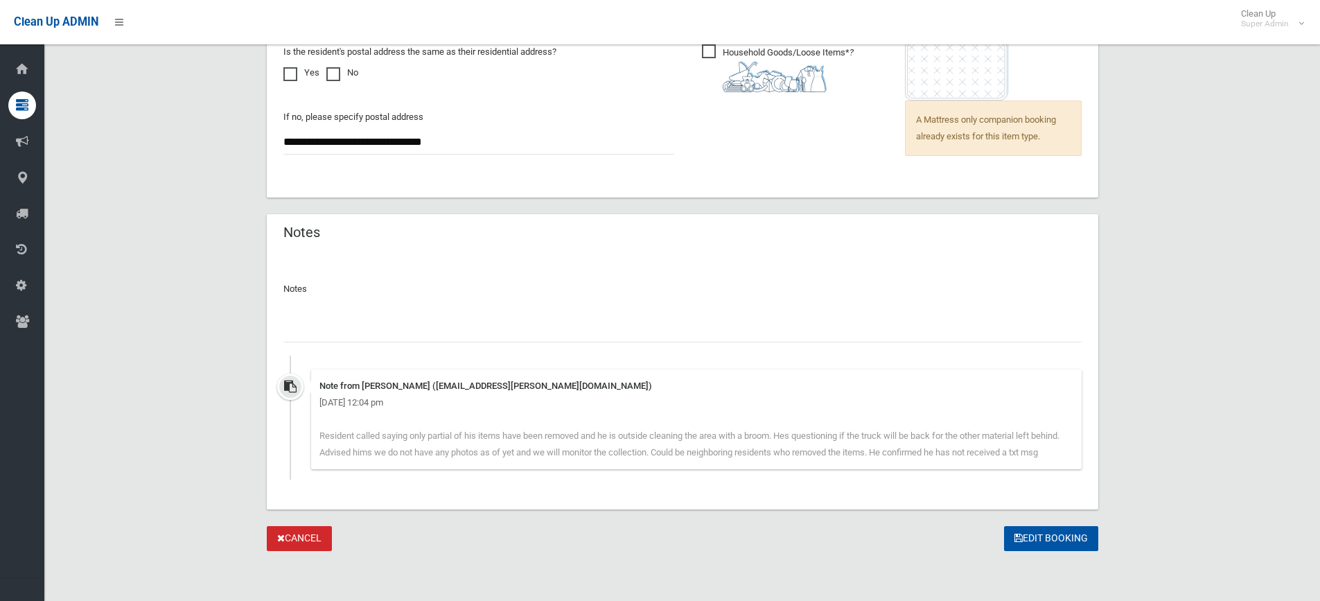
click at [458, 317] on input "text" at bounding box center [682, 330] width 798 height 26
paste input "*******"
type input "**********"
click at [1041, 536] on button "Edit Booking" at bounding box center [1051, 539] width 94 height 26
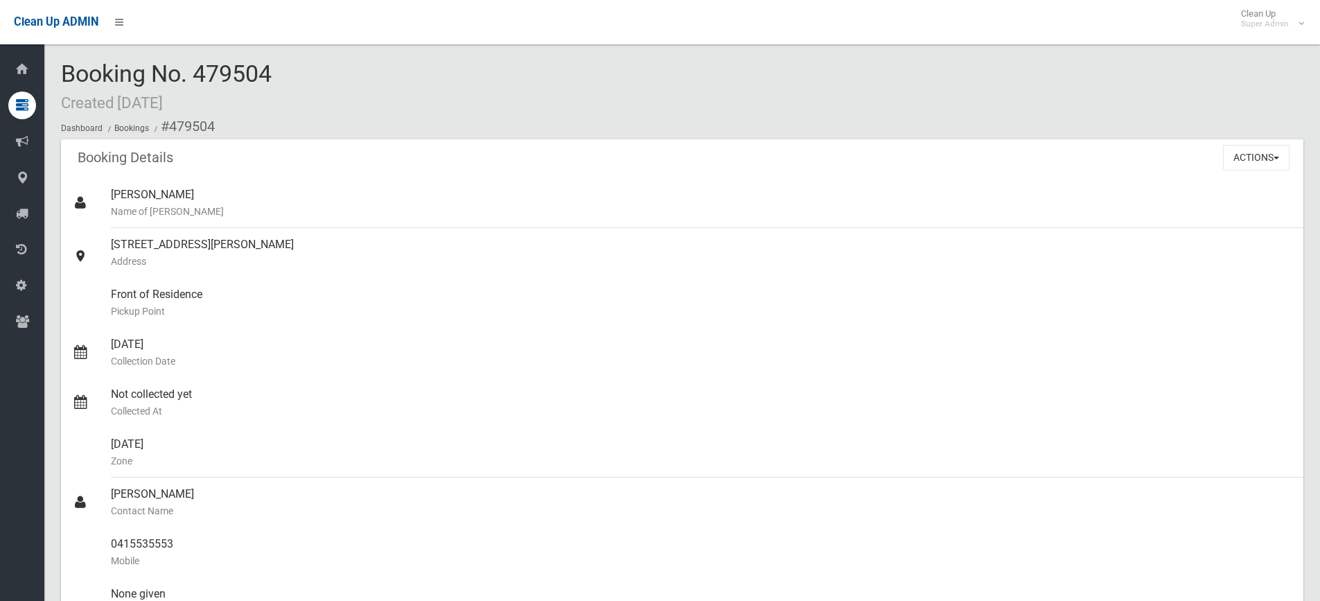
click at [495, 145] on div "Booking Details Actions View Booking Edit Booking Clone Booking Add Booking Ima…" at bounding box center [682, 158] width 1242 height 39
click at [607, 96] on div "Booking No. 479504 Created [DATE] Dashboard Bookings #479504" at bounding box center [682, 100] width 1242 height 78
click at [400, 80] on div "Booking No. 479504 Created [DATE] Dashboard Bookings #479504" at bounding box center [682, 100] width 1242 height 78
click at [368, 94] on div "Booking No. 479504 Created [DATE] Dashboard Bookings #479504" at bounding box center [682, 100] width 1242 height 78
